Goal: Use online tool/utility: Utilize a website feature to perform a specific function

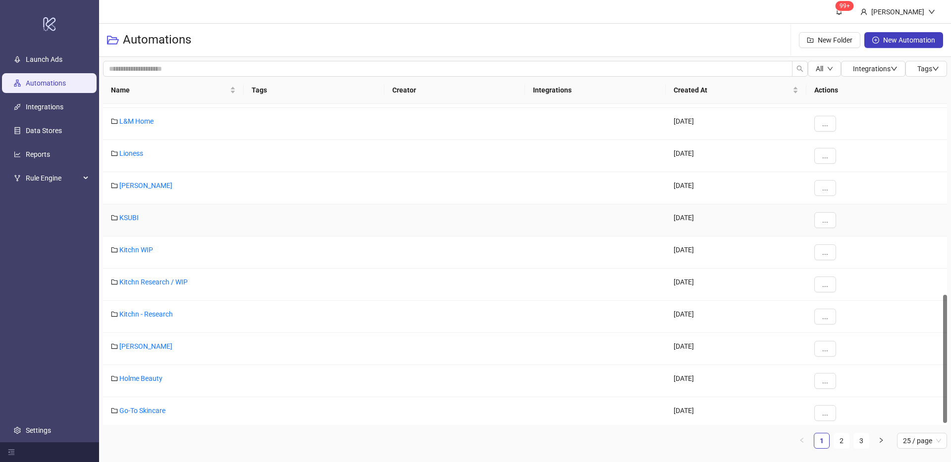
scroll to position [483, 0]
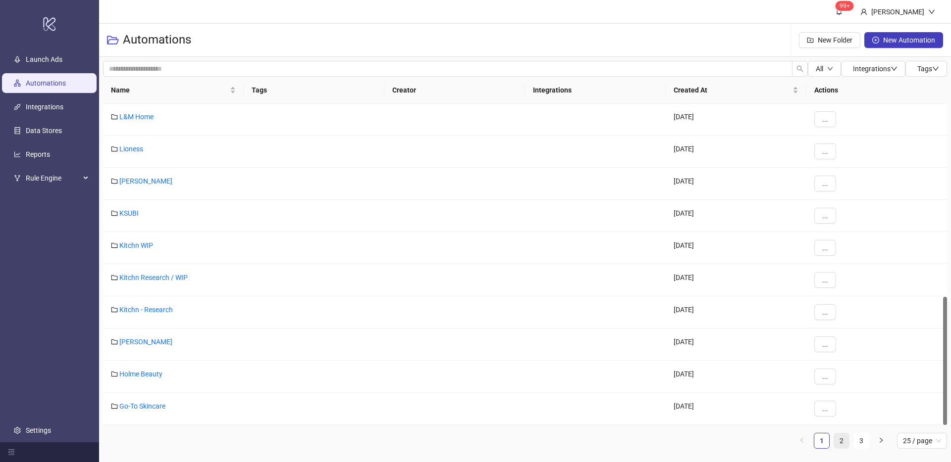
click at [842, 442] on link "2" at bounding box center [841, 441] width 15 height 15
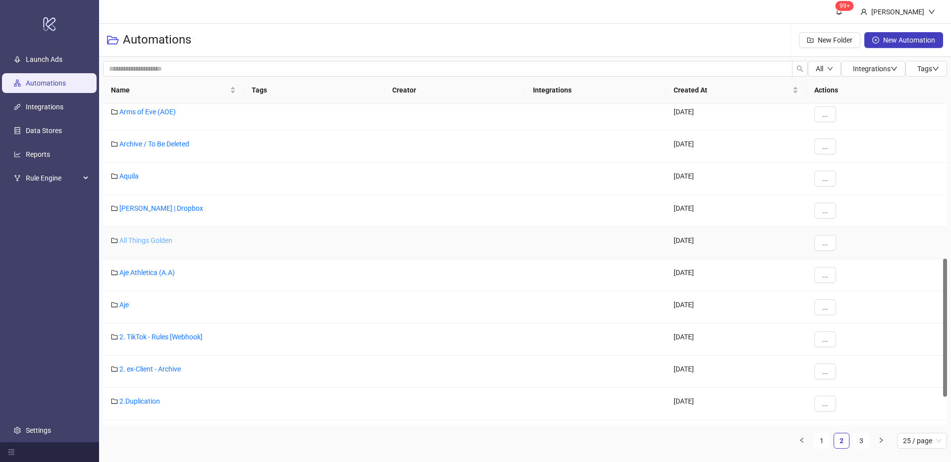
click at [158, 242] on link "All Things Golden" at bounding box center [145, 241] width 53 height 8
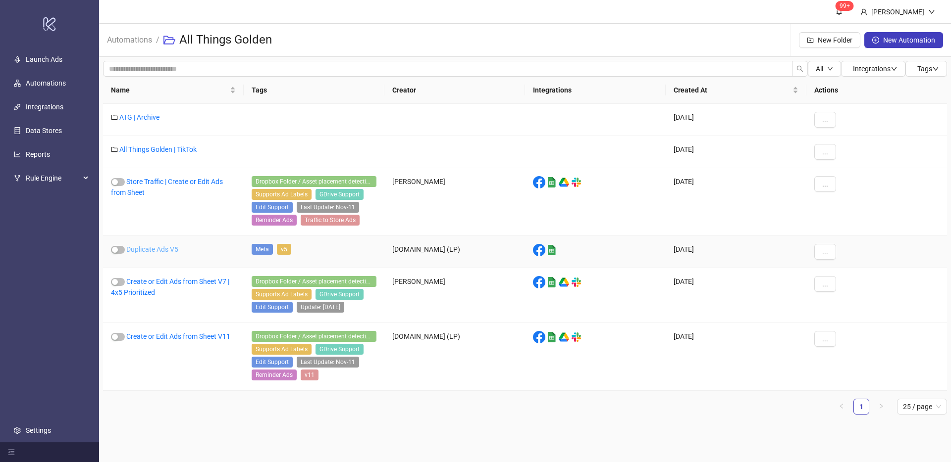
click at [154, 247] on link "Duplicate Ads V5" at bounding box center [152, 250] width 52 height 8
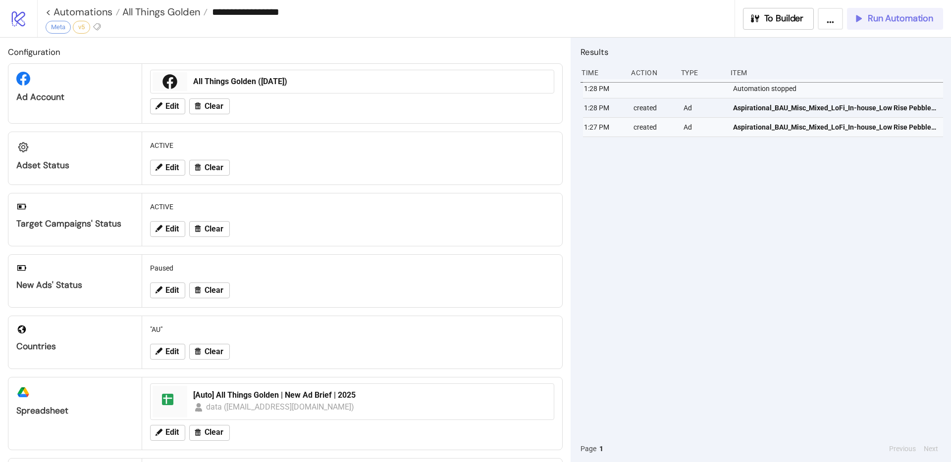
click at [892, 26] on button "Run Automation" at bounding box center [895, 19] width 96 height 22
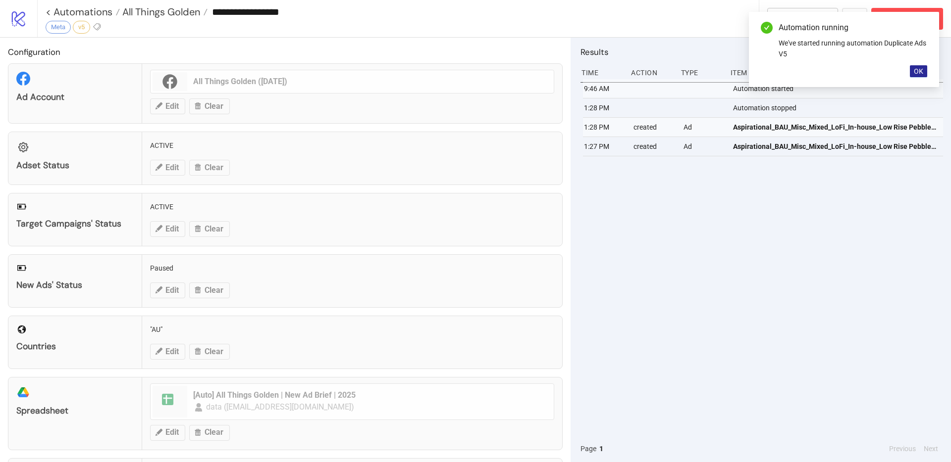
click at [918, 65] on button "OK" at bounding box center [917, 71] width 17 height 12
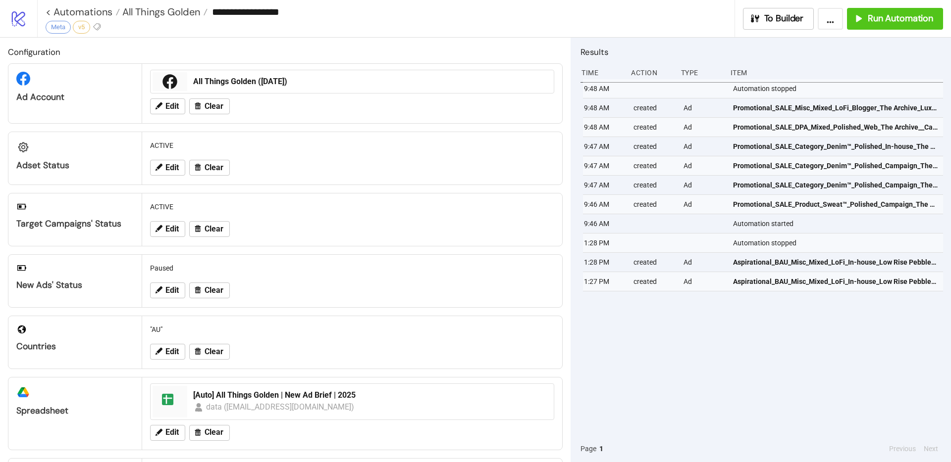
click at [566, 22] on div "**********" at bounding box center [390, 12] width 689 height 24
click at [170, 352] on span "Edit" at bounding box center [171, 352] width 13 height 9
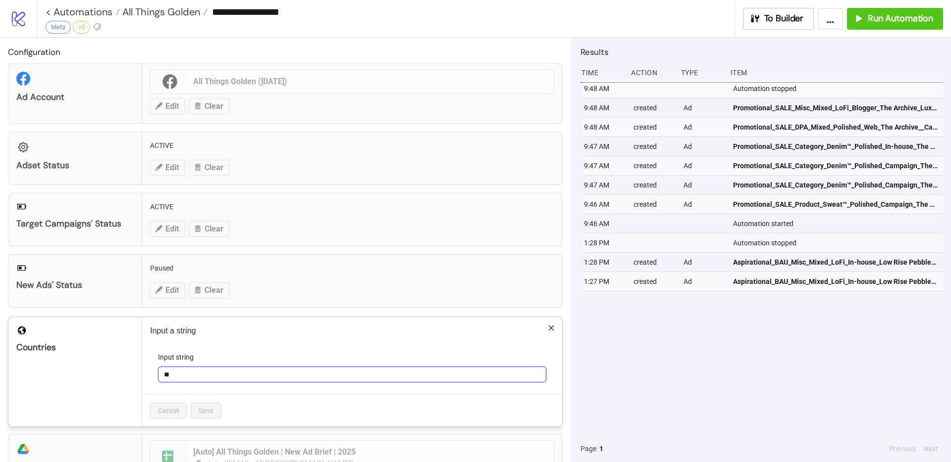
drag, startPoint x: 191, startPoint y: 377, endPoint x: 144, endPoint y: 379, distance: 47.1
click at [144, 379] on div "Input a string Input string ** Cancel Save" at bounding box center [352, 371] width 420 height 109
type input "**"
click at [214, 412] on button "Save" at bounding box center [206, 411] width 31 height 16
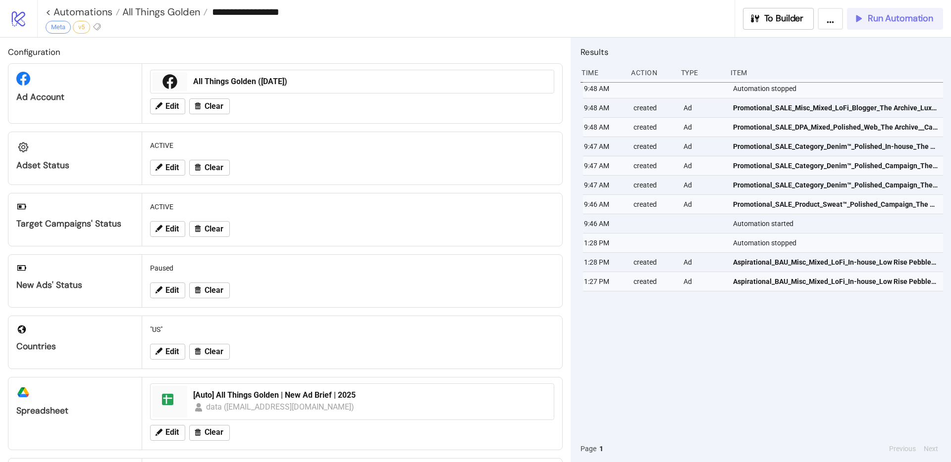
click at [873, 19] on span "Run Automation" at bounding box center [899, 18] width 65 height 11
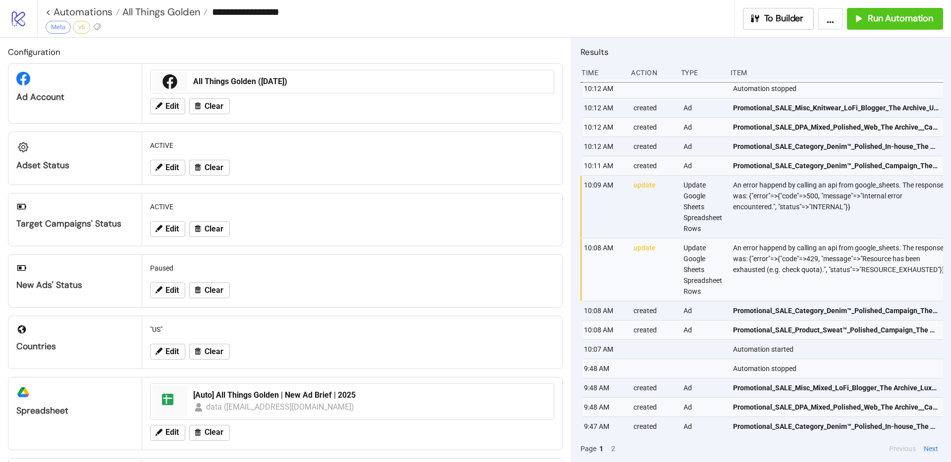
scroll to position [0, 2]
click at [901, 106] on span "Promotional_SALE_Misc_Knitwear_LoFi_Blogger_The Archive_Universal Crop black_@_…" at bounding box center [832, 107] width 205 height 11
click at [178, 348] on span "Edit" at bounding box center [171, 352] width 13 height 9
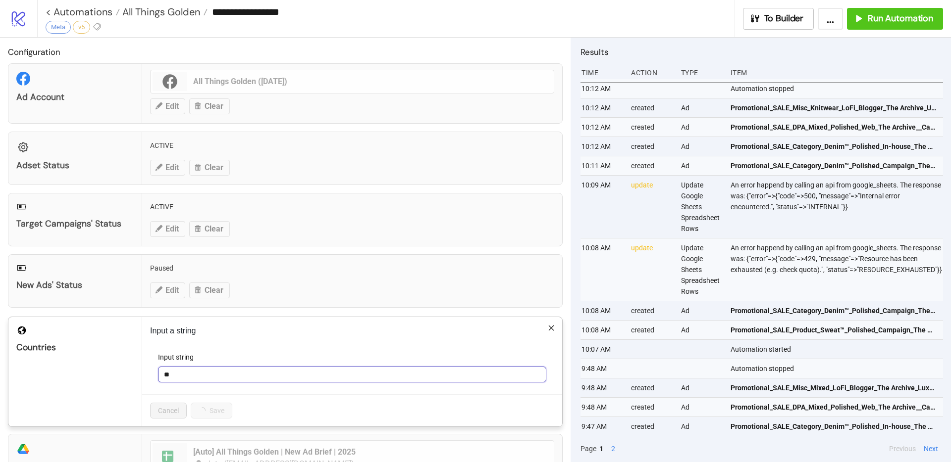
click at [198, 370] on input "**" at bounding box center [352, 375] width 388 height 16
type input "**"
click at [235, 329] on p "Input a string" at bounding box center [352, 331] width 404 height 12
click at [216, 406] on button "Save" at bounding box center [206, 411] width 31 height 16
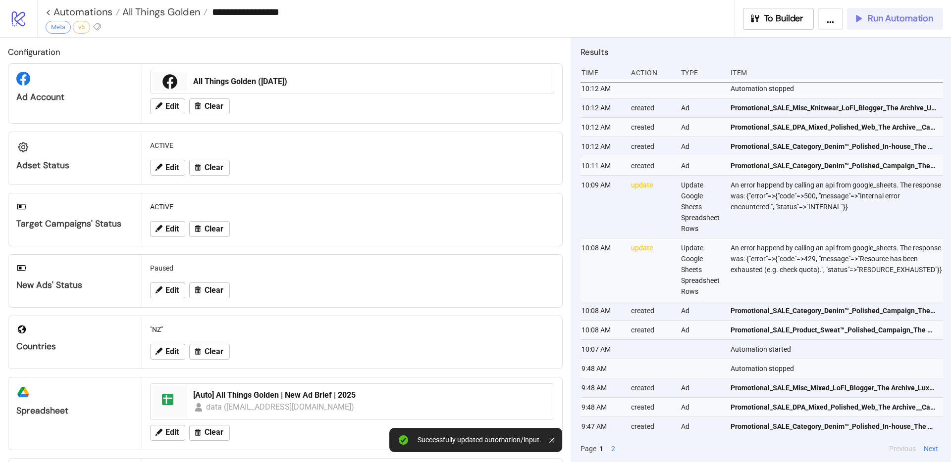
click at [881, 27] on button "Run Automation" at bounding box center [895, 19] width 96 height 22
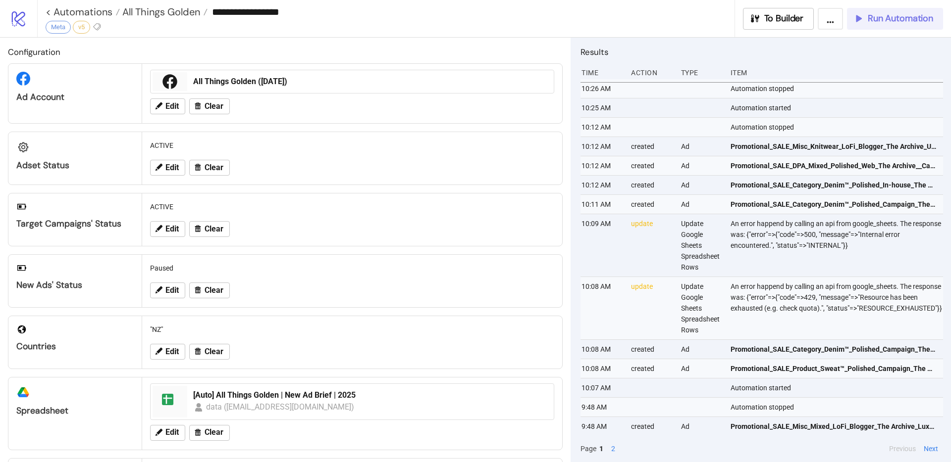
click at [881, 21] on span "Run Automation" at bounding box center [899, 18] width 65 height 11
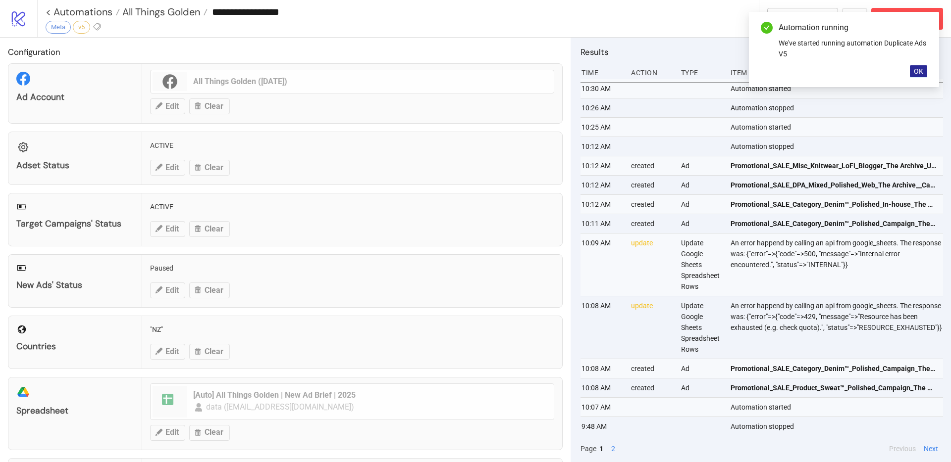
click at [922, 67] on span "OK" at bounding box center [917, 71] width 9 height 8
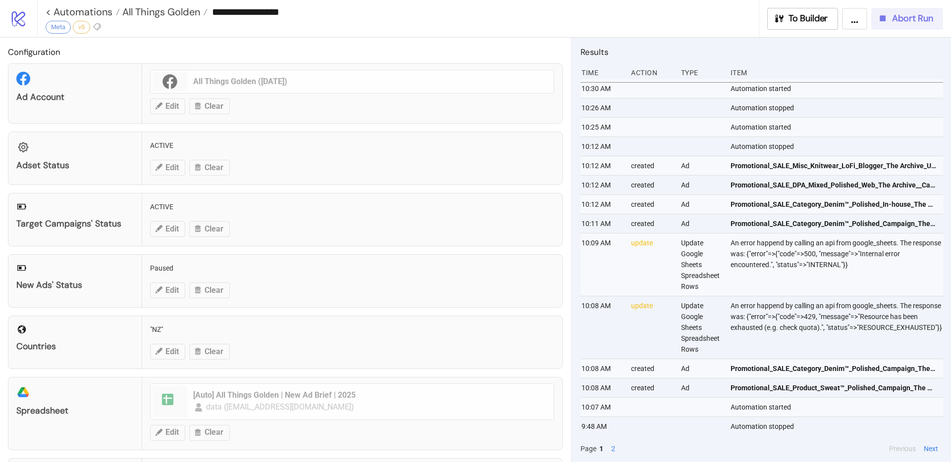
click at [899, 24] on button "Abort Run" at bounding box center [907, 19] width 72 height 22
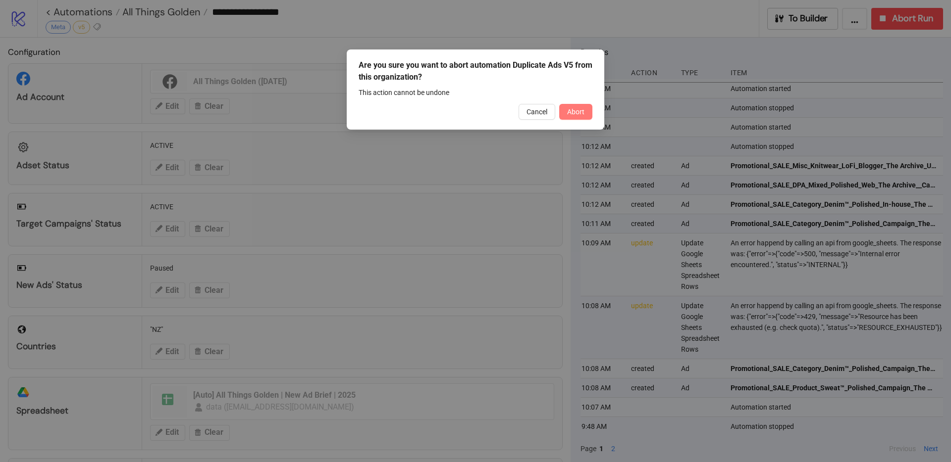
click at [584, 115] on button "Abort" at bounding box center [575, 112] width 33 height 16
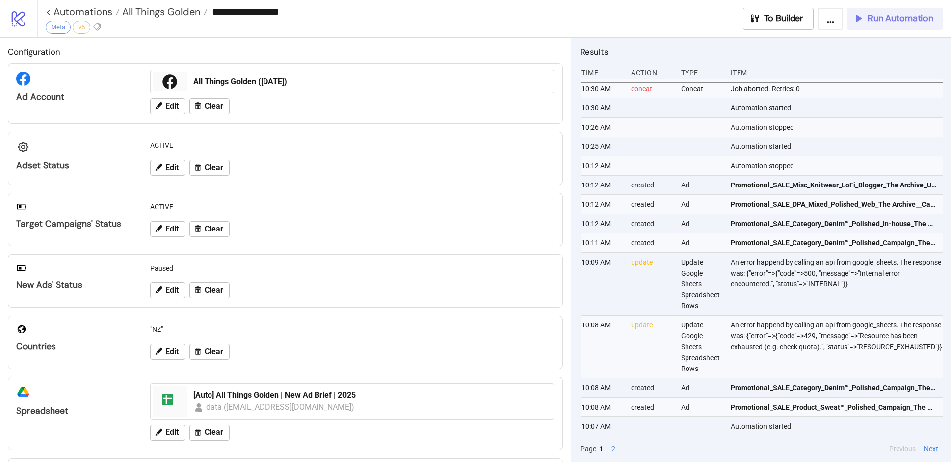
click at [870, 21] on span "Run Automation" at bounding box center [899, 18] width 65 height 11
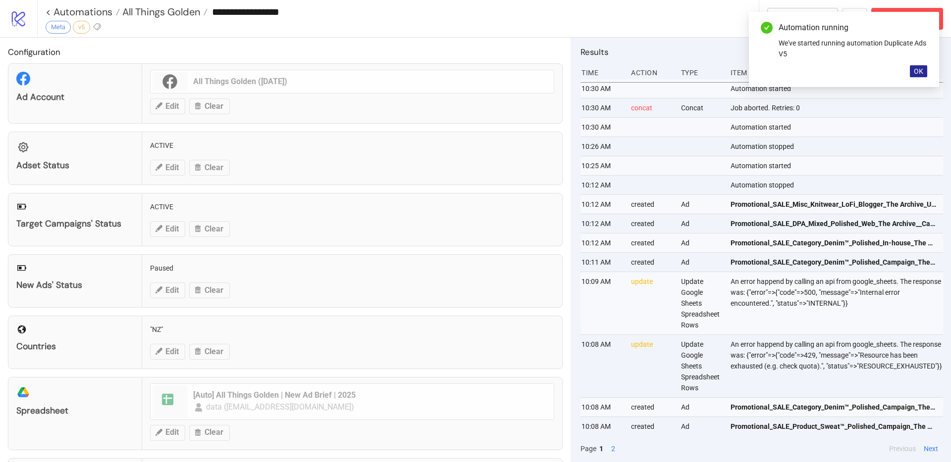
click at [916, 72] on span "OK" at bounding box center [917, 71] width 9 height 8
